Goal: Transaction & Acquisition: Purchase product/service

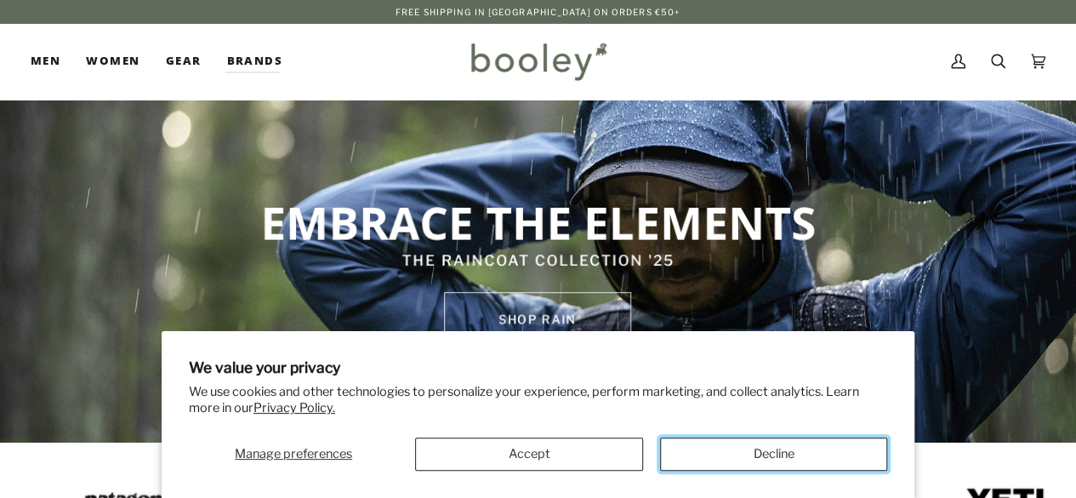
click at [756, 446] on button "Decline" at bounding box center [773, 453] width 227 height 33
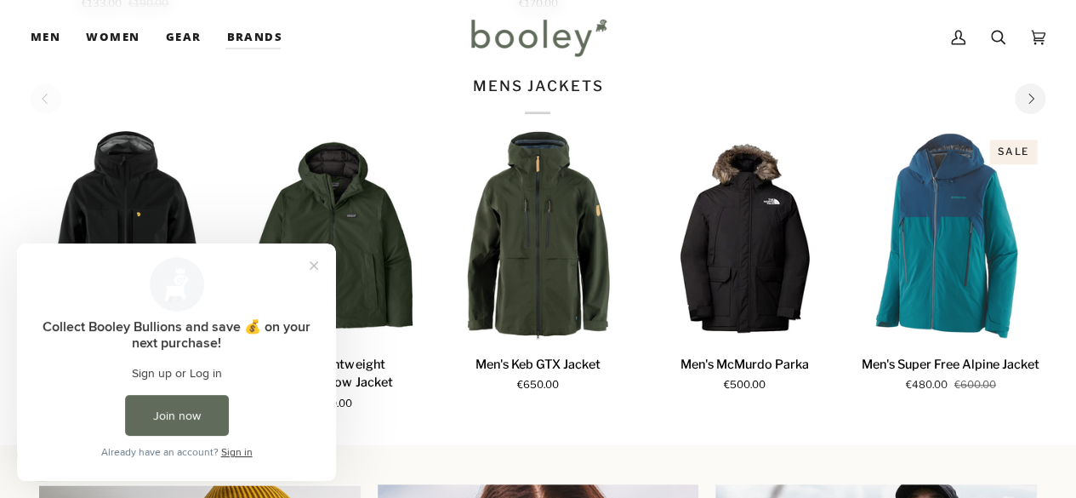
scroll to position [917, 0]
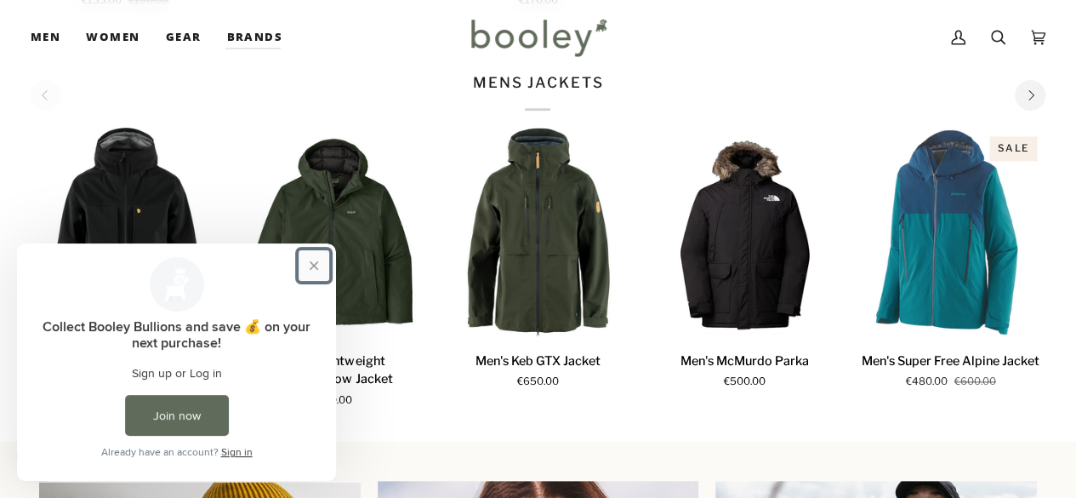
click at [312, 264] on button "Close prompt" at bounding box center [314, 265] width 31 height 31
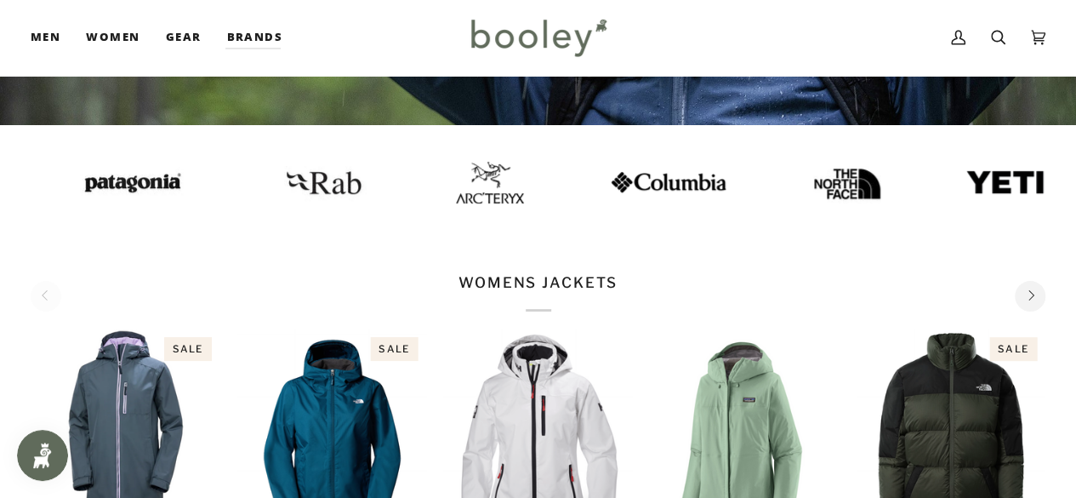
scroll to position [0, 0]
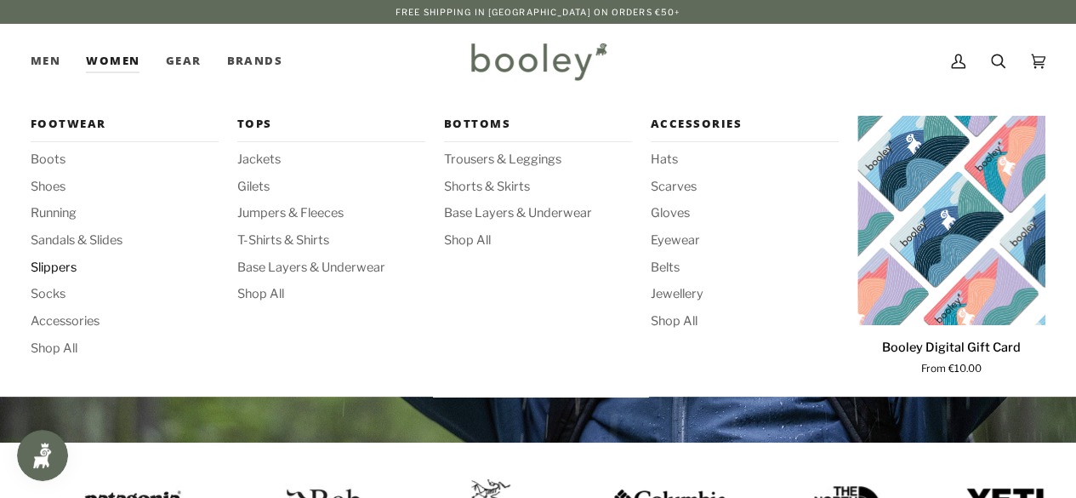
click at [48, 265] on span "Slippers" at bounding box center [125, 268] width 188 height 19
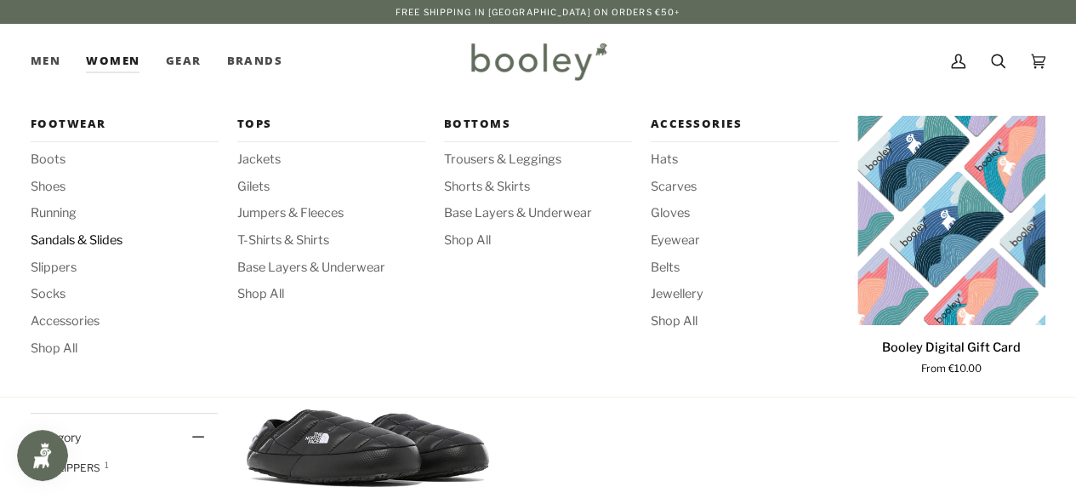
click at [71, 240] on span "Sandals & Slides" at bounding box center [125, 240] width 188 height 19
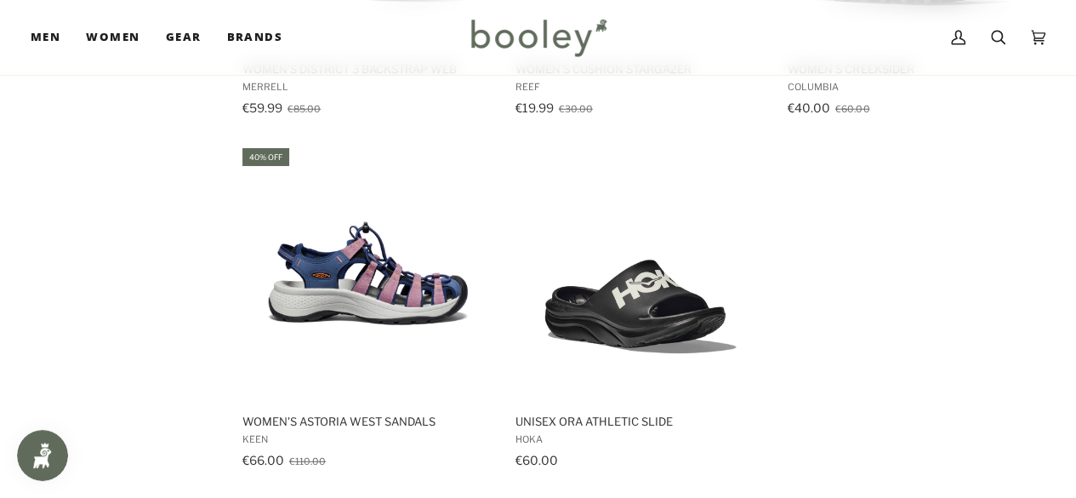
scroll to position [2411, 0]
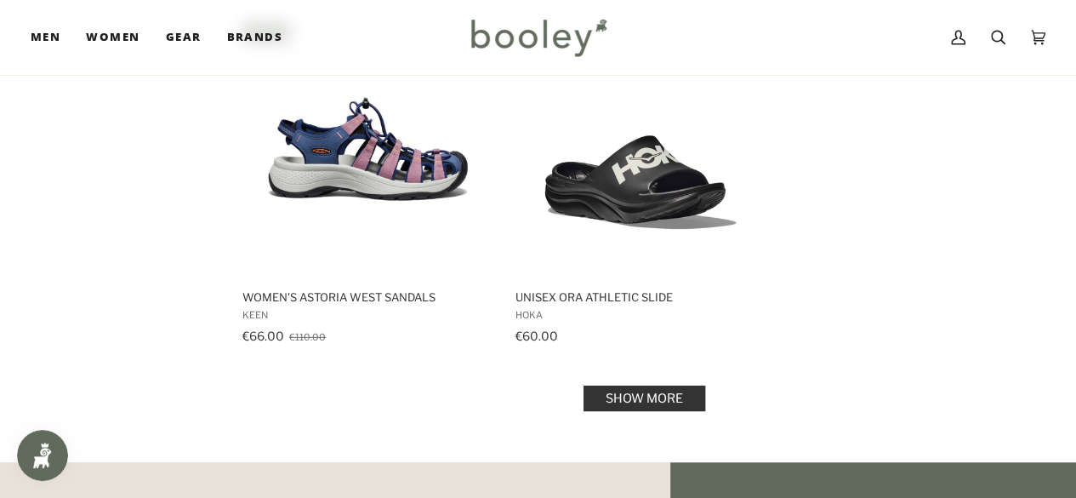
click at [664, 401] on link "Show more" at bounding box center [645, 398] width 122 height 26
